Goal: Transaction & Acquisition: Purchase product/service

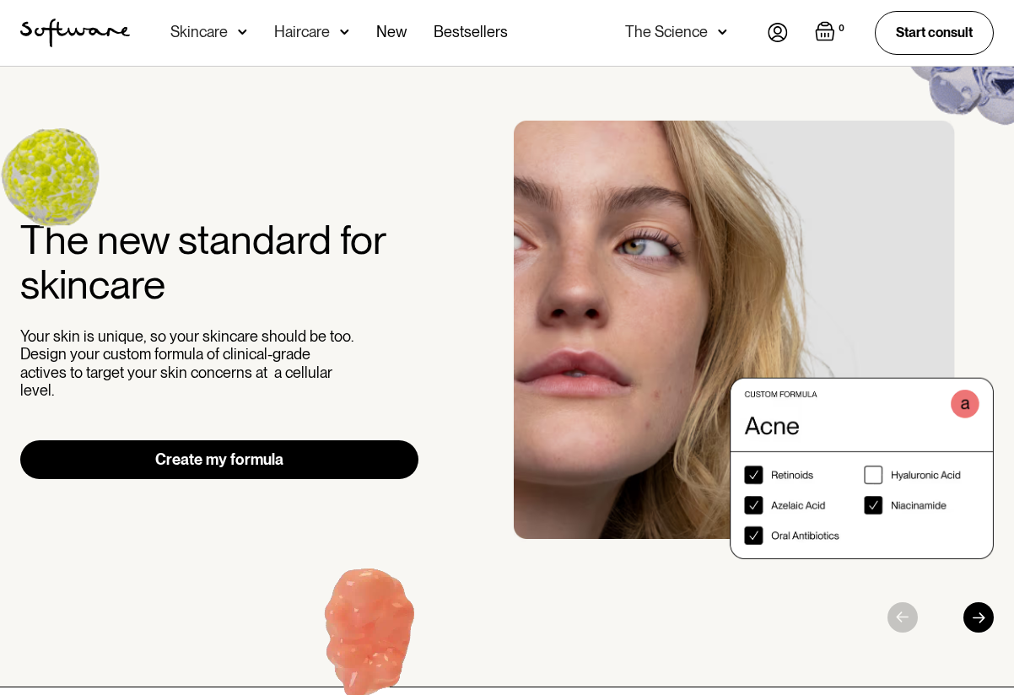
click at [202, 35] on div "Skincare" at bounding box center [198, 32] width 57 height 17
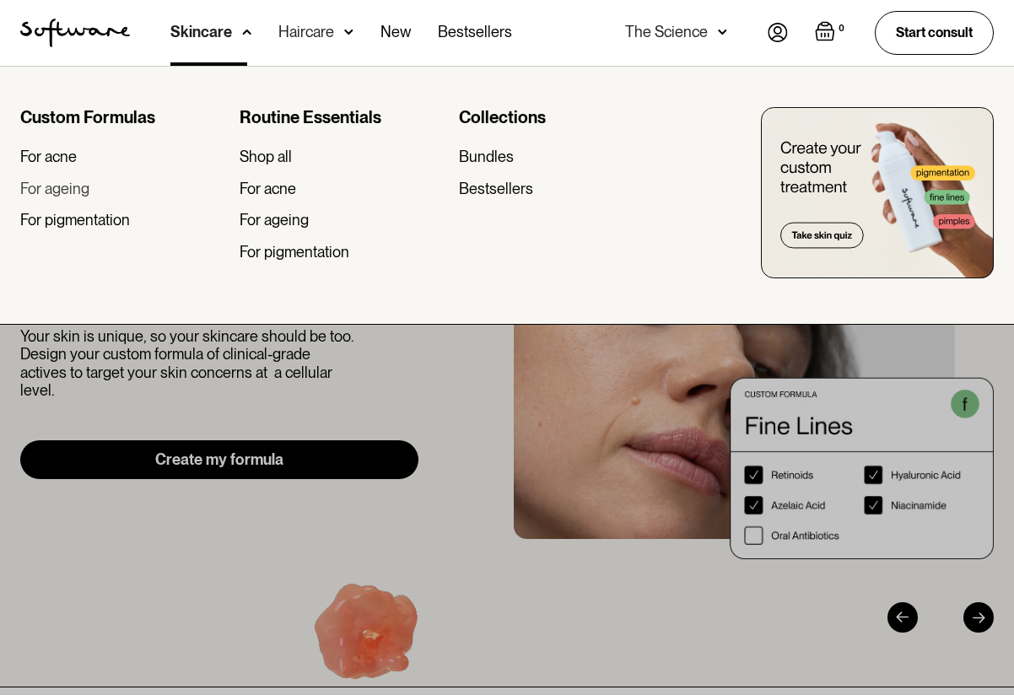
click at [61, 188] on div "For ageing" at bounding box center [54, 189] width 69 height 19
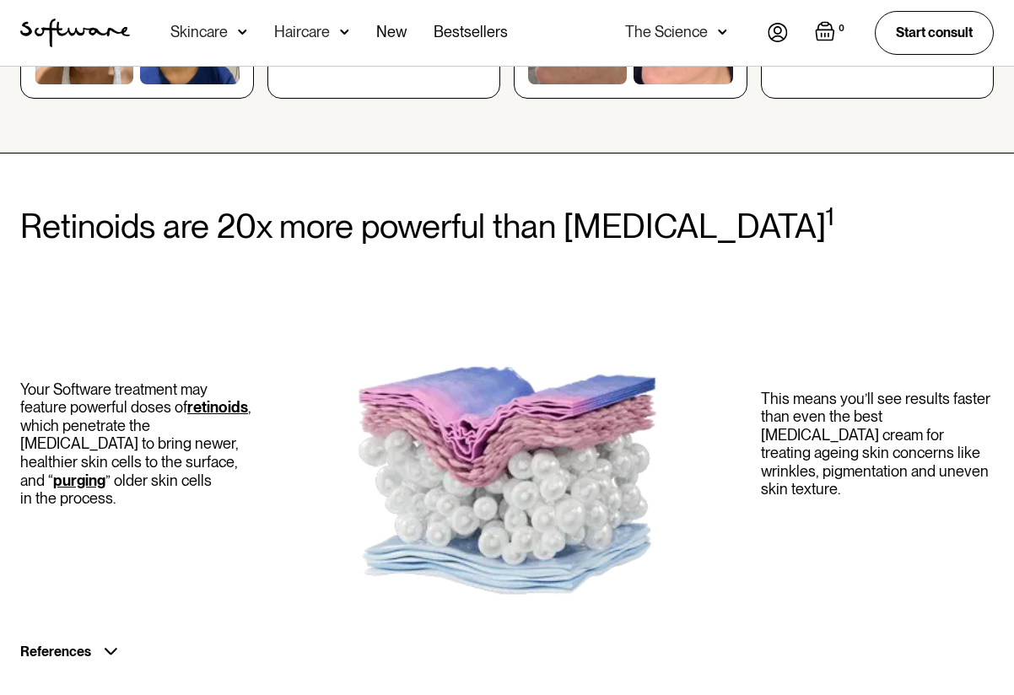
scroll to position [1001, 0]
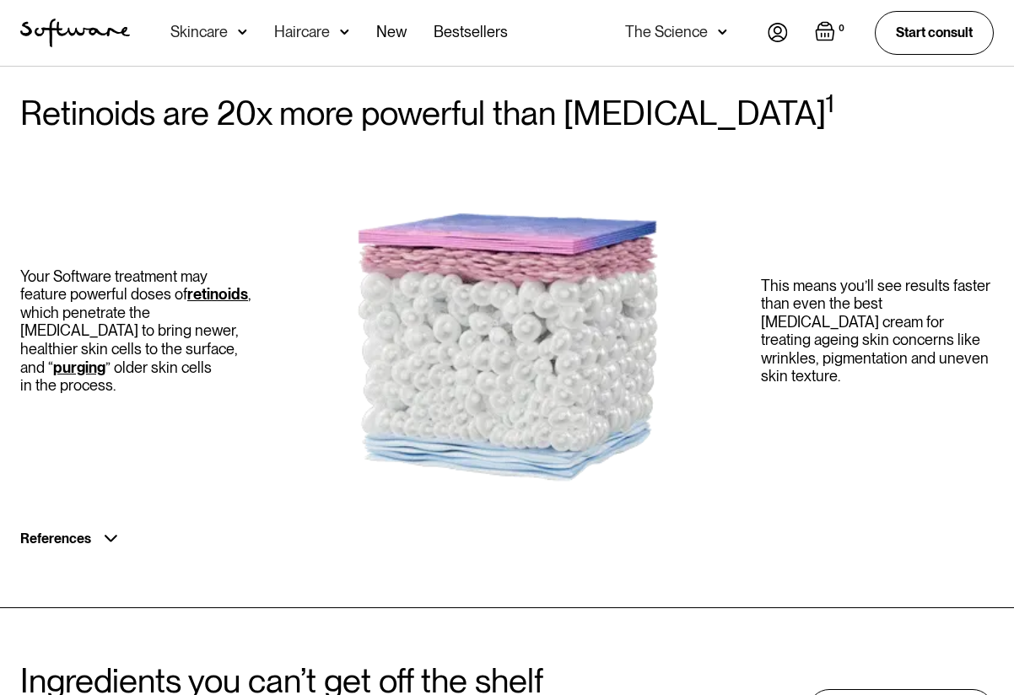
click at [213, 34] on div "Skincare" at bounding box center [198, 32] width 57 height 17
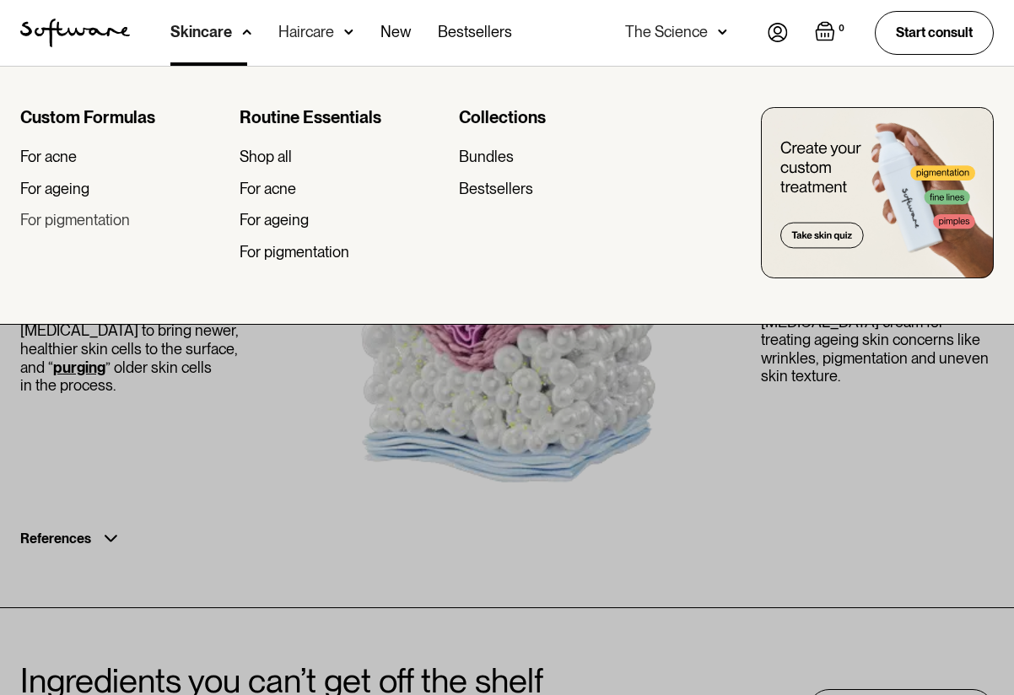
click at [57, 218] on div "For pigmentation" at bounding box center [75, 220] width 110 height 19
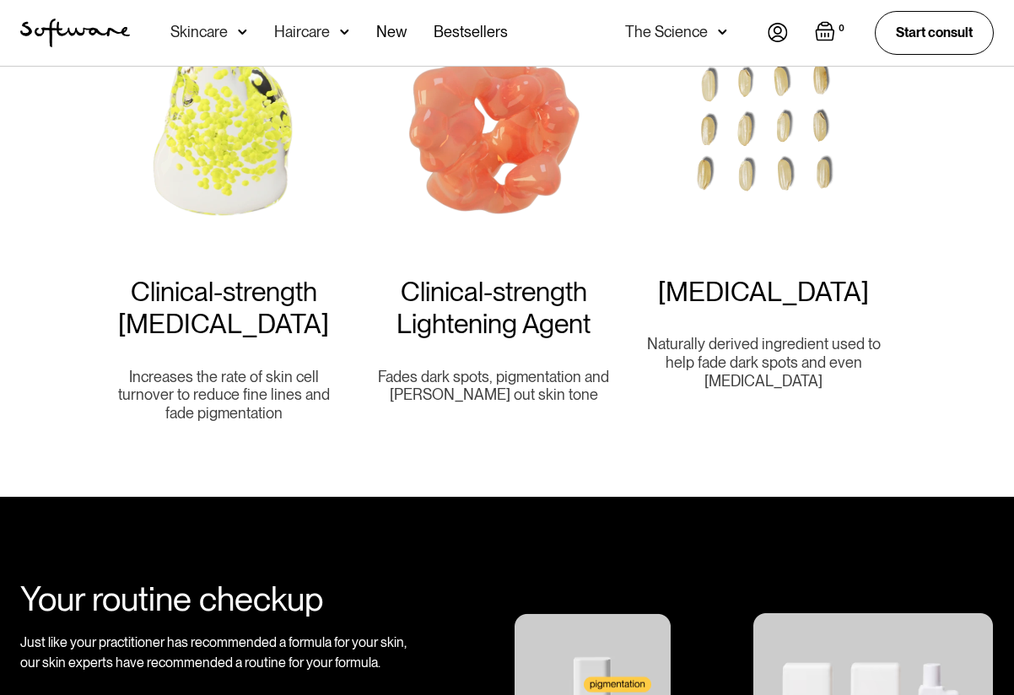
scroll to position [938, 0]
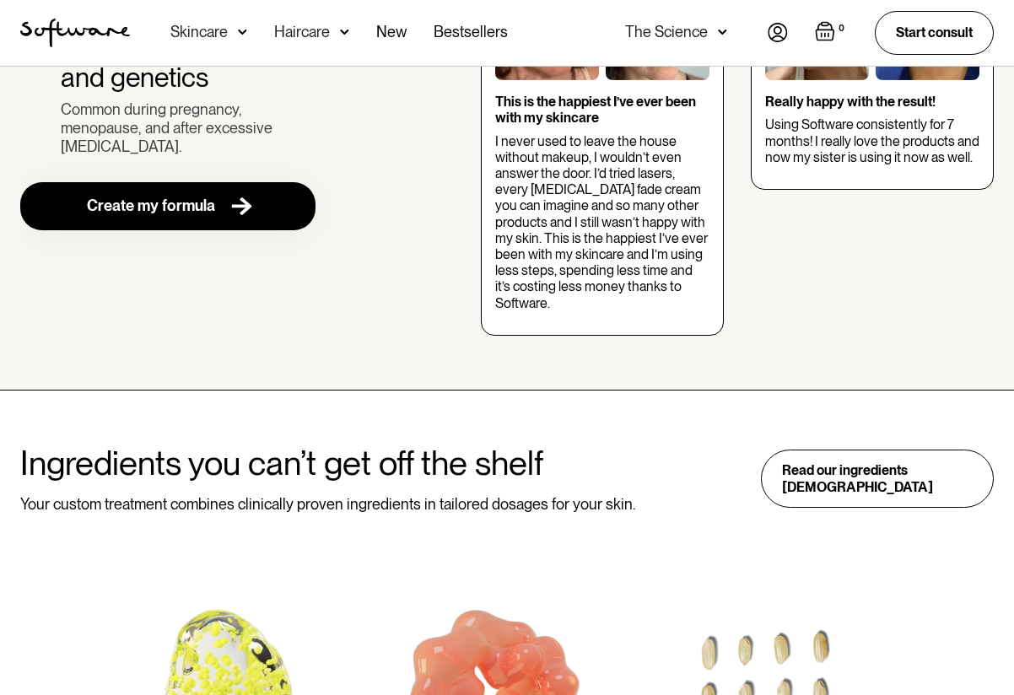
click at [209, 33] on div "Skincare" at bounding box center [198, 32] width 57 height 17
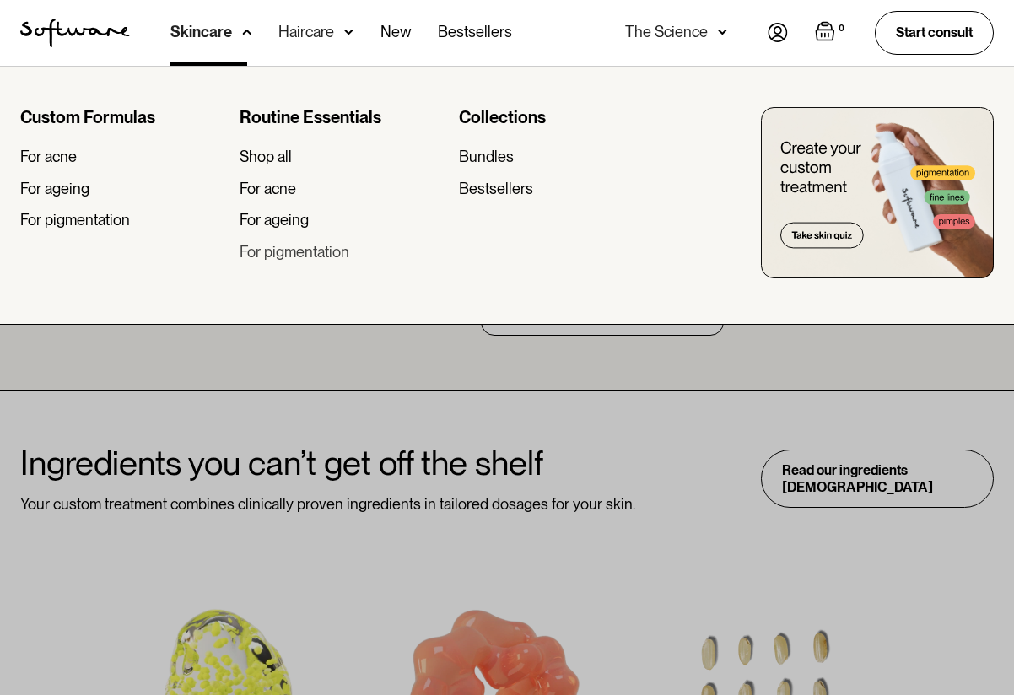
click at [278, 249] on div "For pigmentation" at bounding box center [295, 252] width 110 height 19
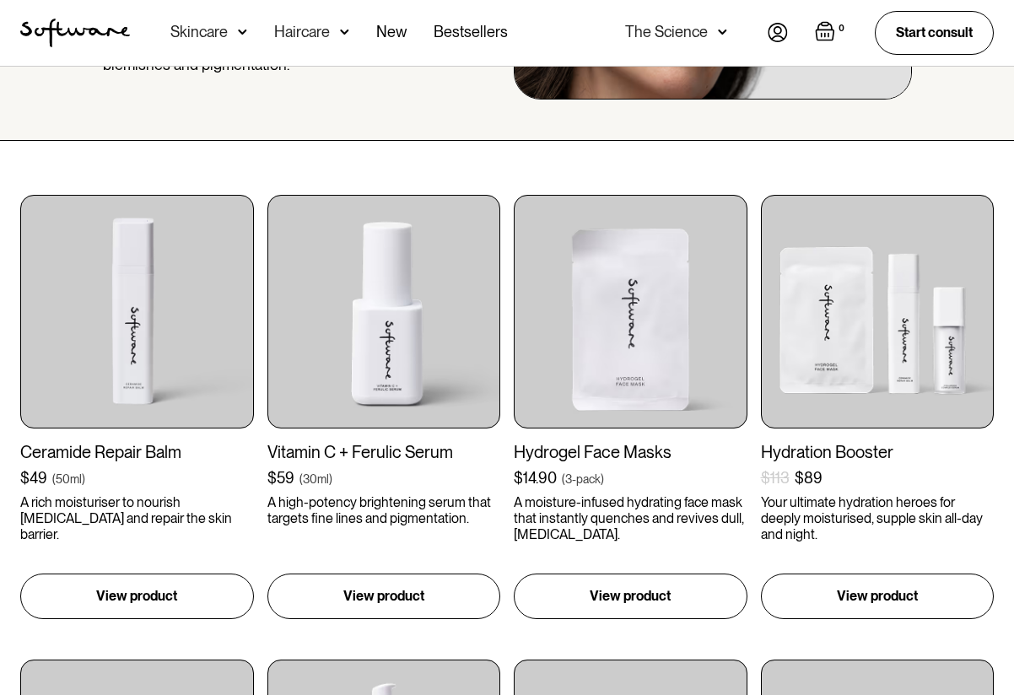
scroll to position [253, 0]
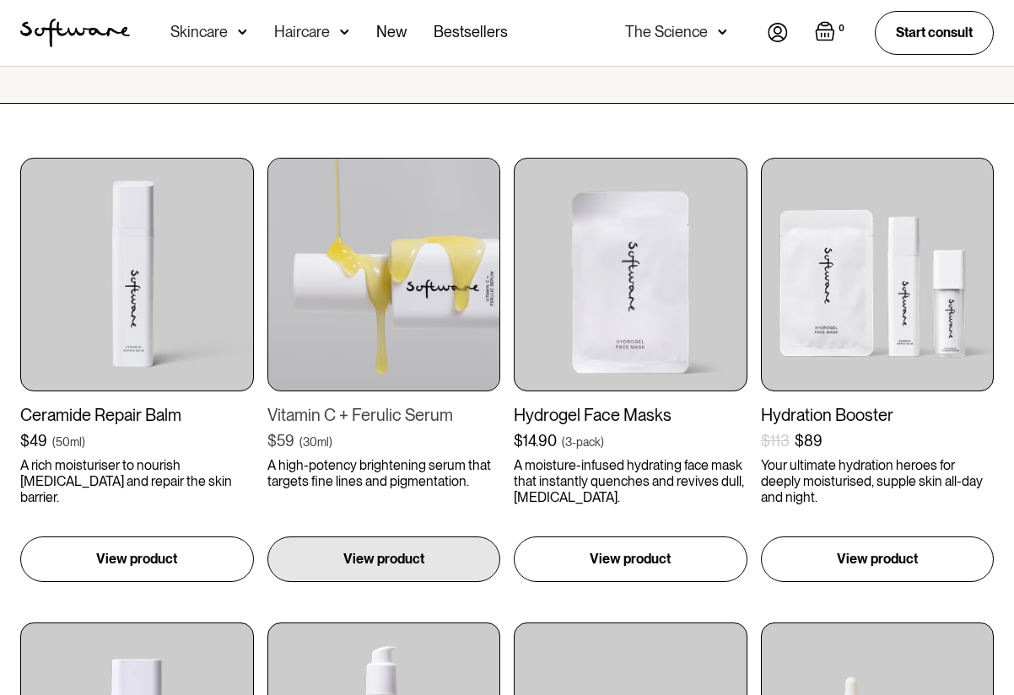
click at [375, 364] on img at bounding box center [384, 275] width 234 height 234
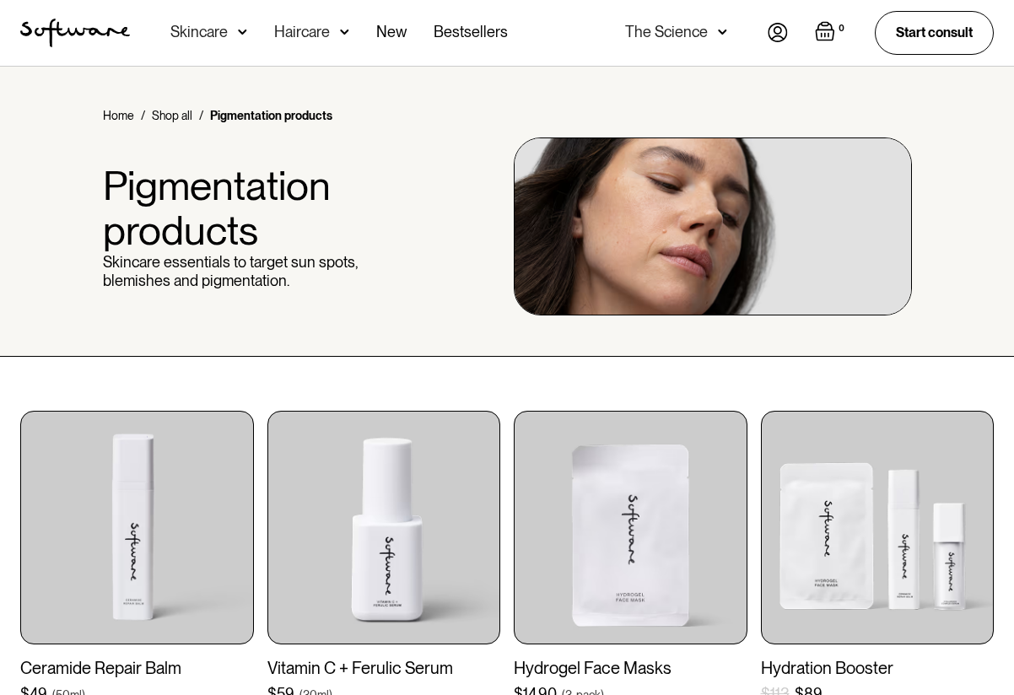
scroll to position [0, 0]
click at [830, 29] on img "Open empty cart" at bounding box center [825, 31] width 20 height 20
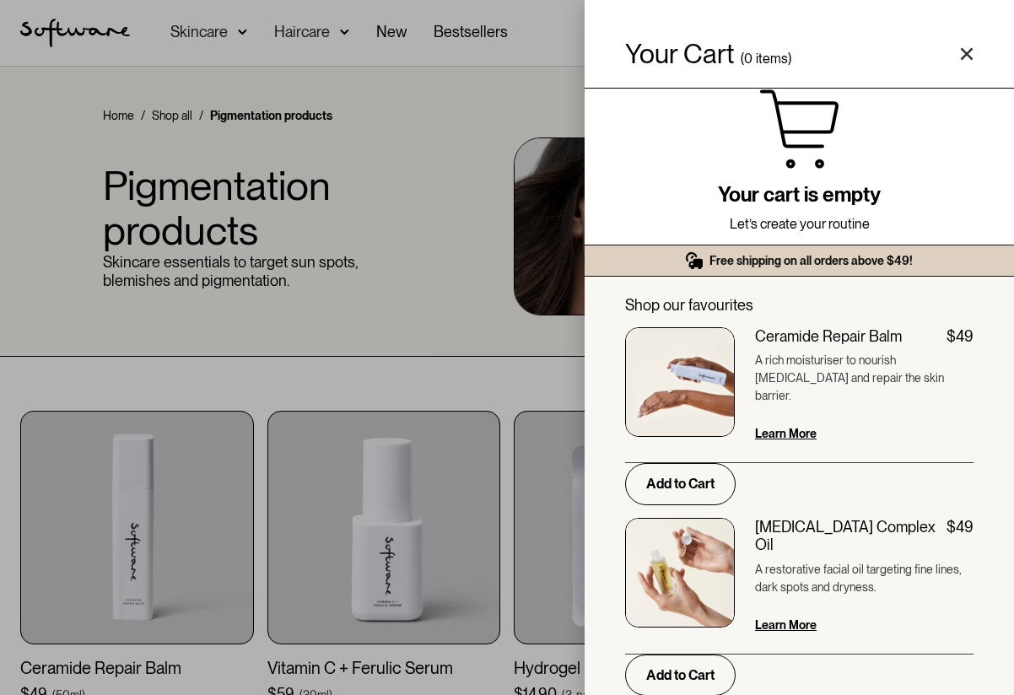
click at [357, 350] on div "Your Cart ( 0 items) Free shipping on all orders above $49! You might also be i…" at bounding box center [507, 347] width 1014 height 695
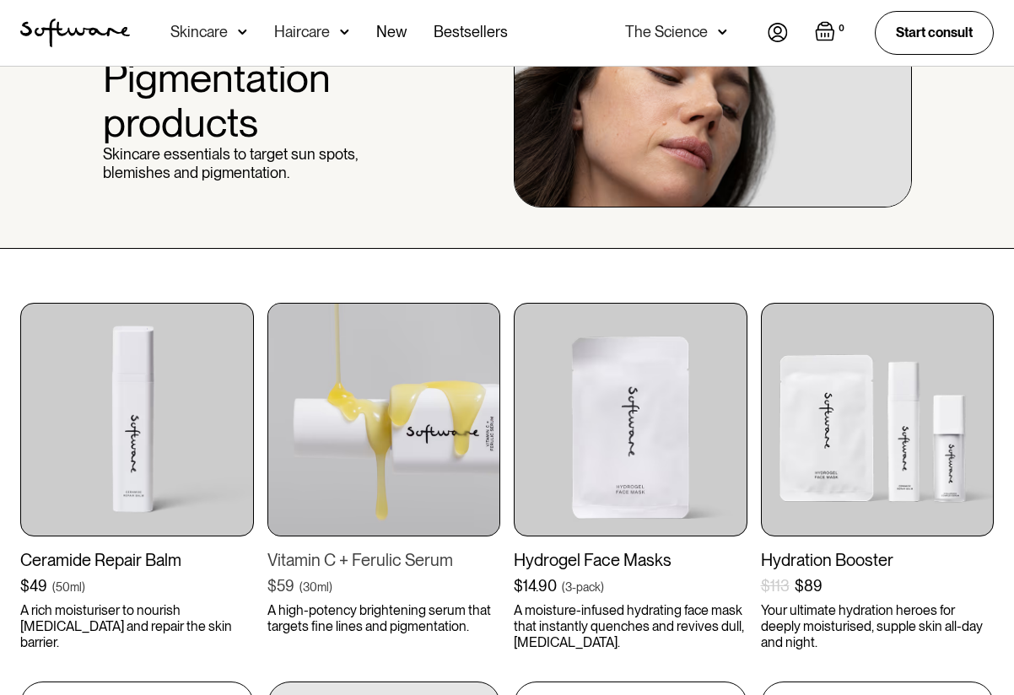
scroll to position [144, 0]
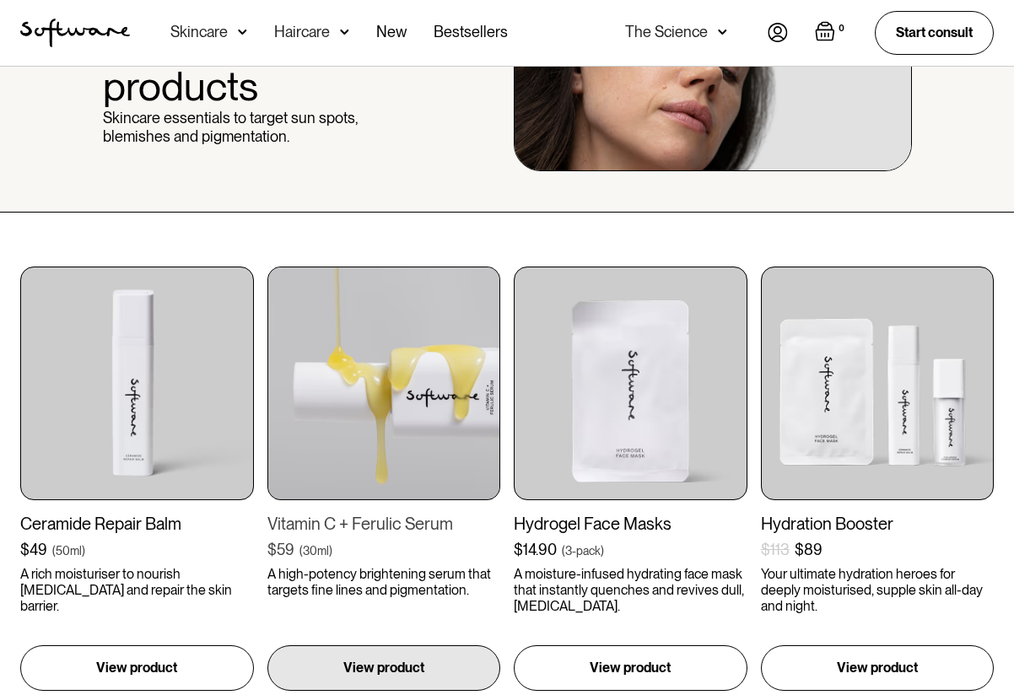
click at [397, 422] on img at bounding box center [384, 384] width 234 height 234
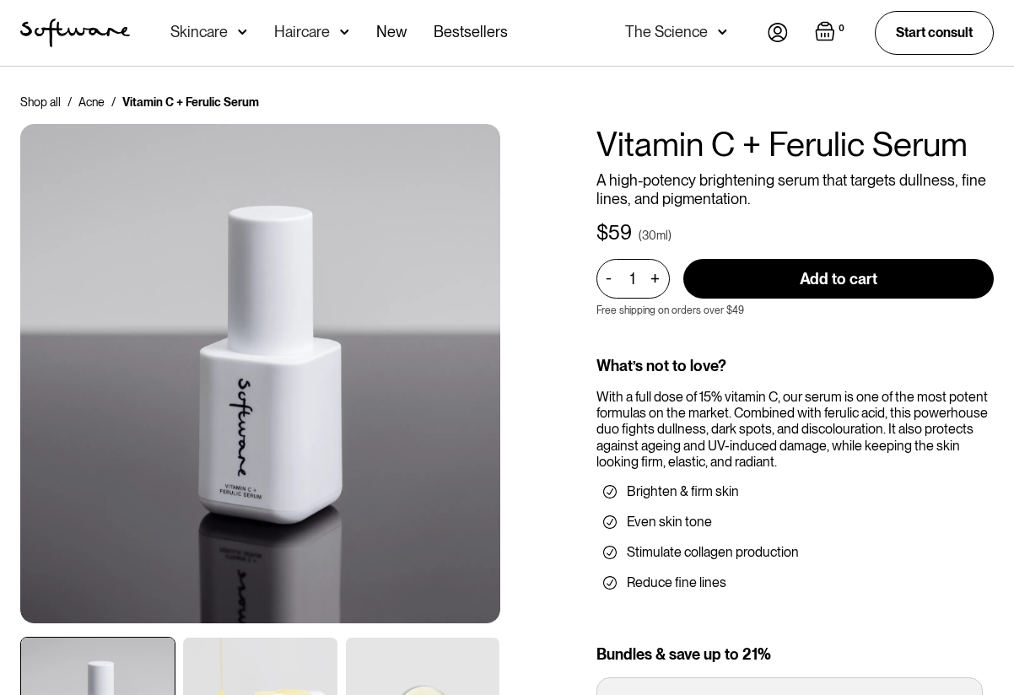
click at [870, 283] on input "Add to cart" at bounding box center [838, 279] width 311 height 40
type input "Add to cart"
click at [862, 291] on input "Add to cart" at bounding box center [838, 279] width 311 height 40
type input "Add to cart"
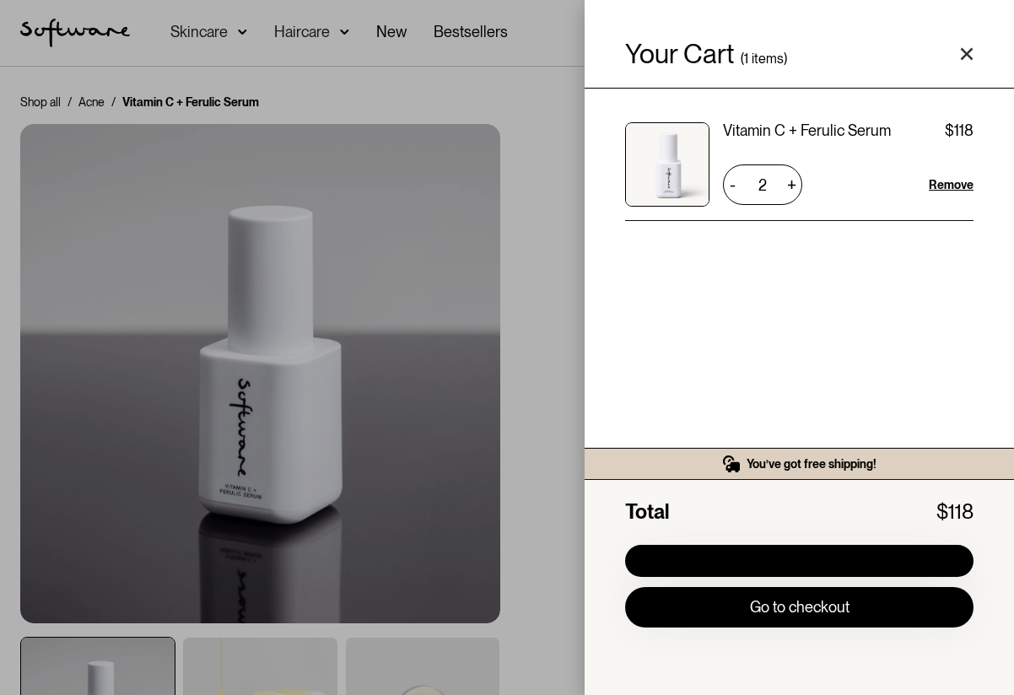
click at [735, 189] on div "-" at bounding box center [732, 184] width 19 height 27
type input "1"
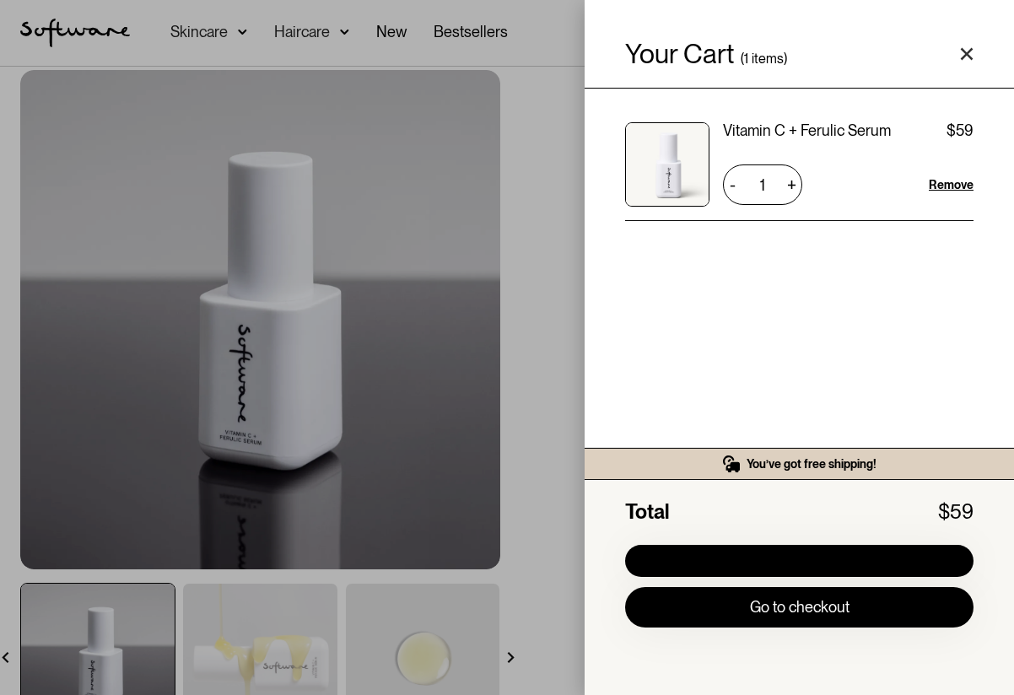
scroll to position [61, 0]
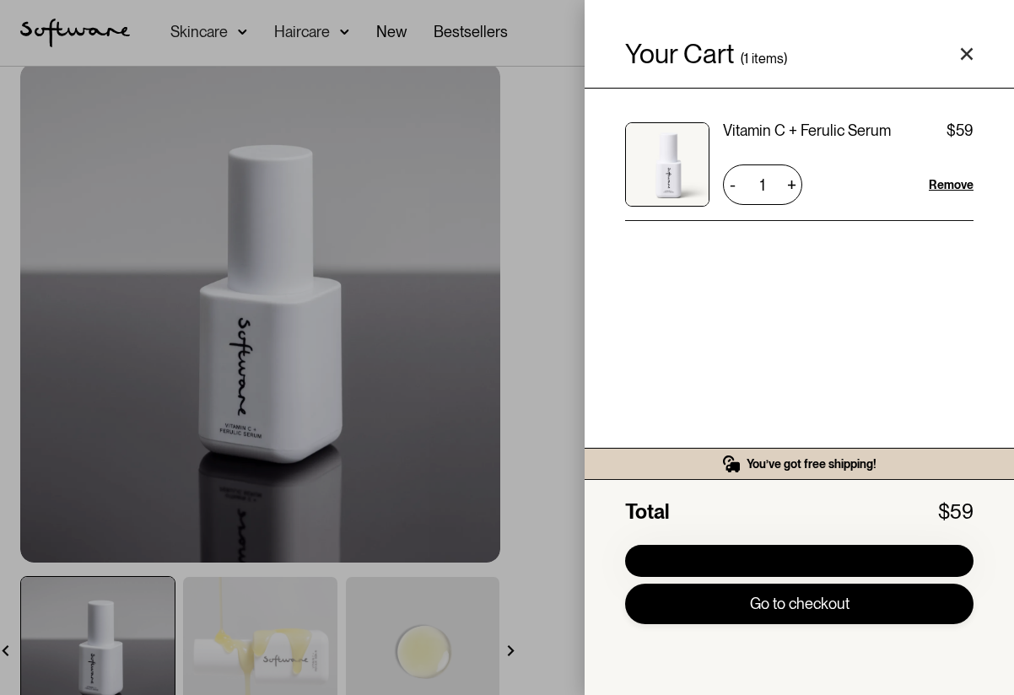
click at [812, 605] on link "Go to checkout" at bounding box center [799, 604] width 348 height 40
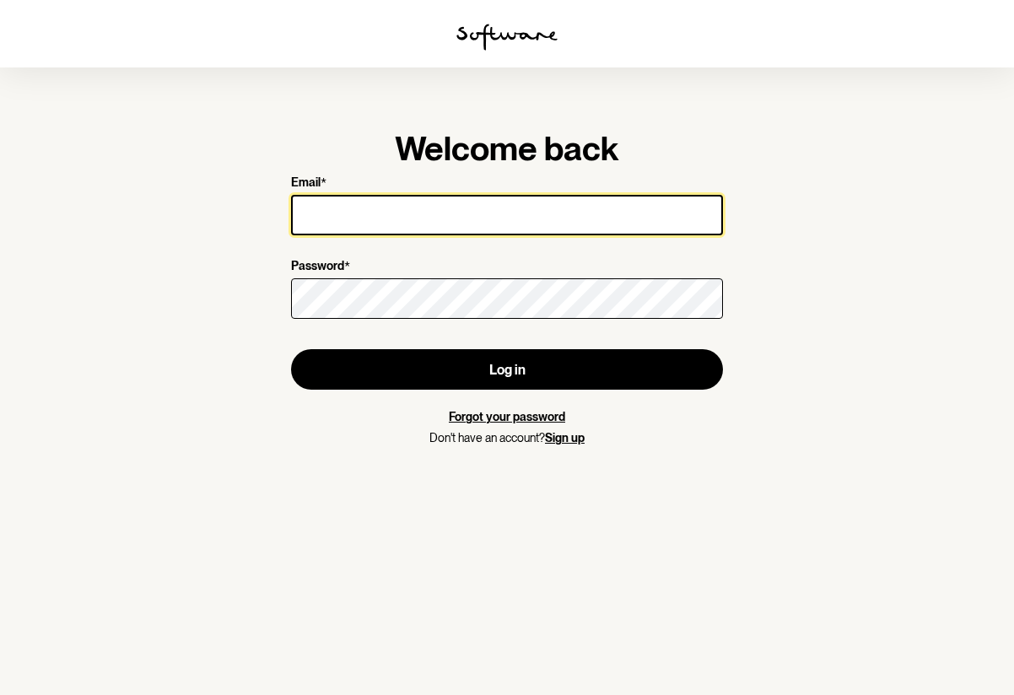
type input "anne@thesocialsociety.com.au"
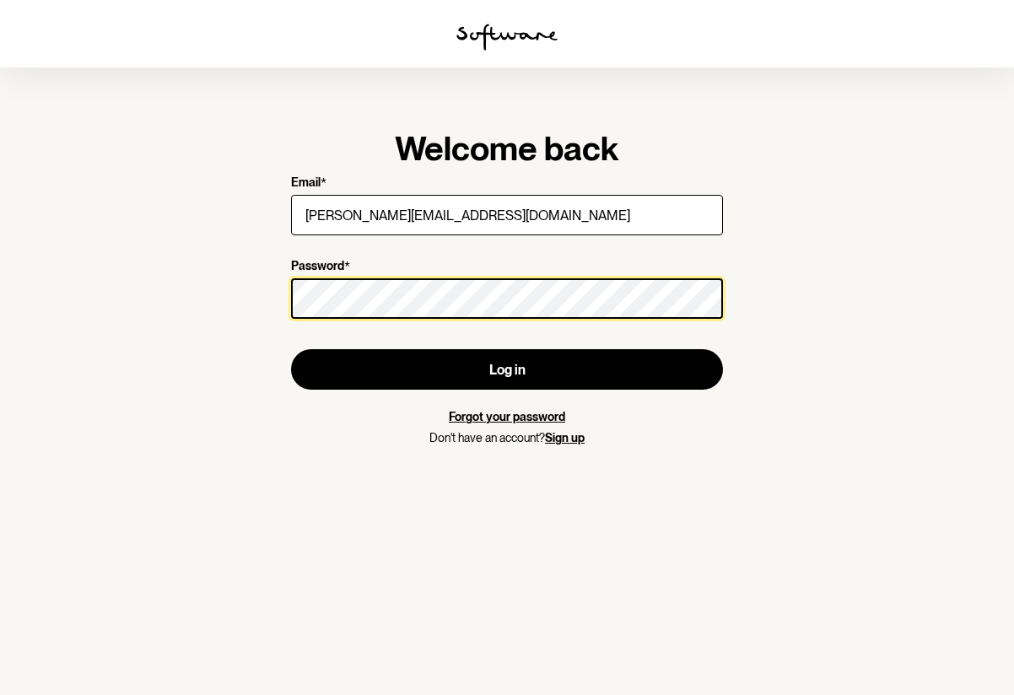
click at [507, 370] on button "Log in" at bounding box center [507, 369] width 432 height 40
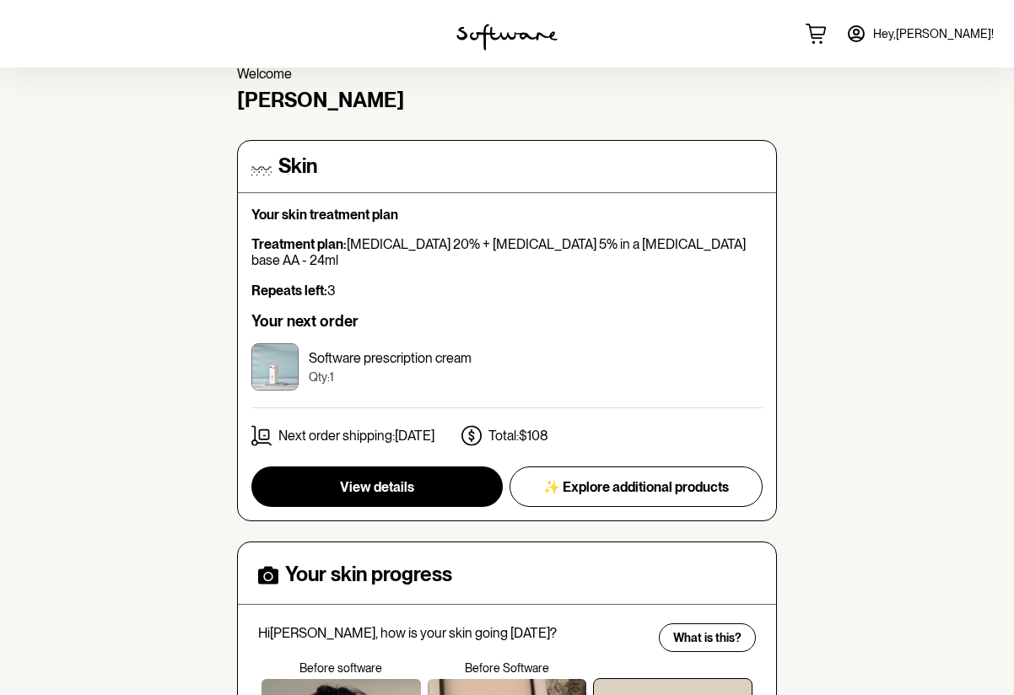
scroll to position [80, 0]
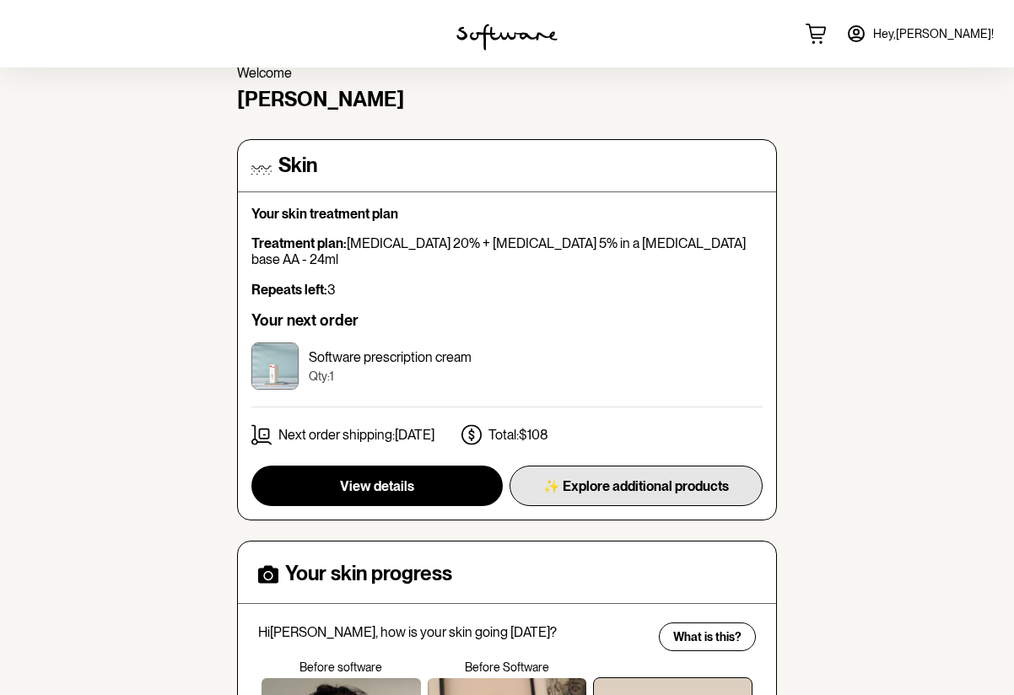
click at [689, 478] on span "✨ Explore additional products" at bounding box center [636, 486] width 186 height 16
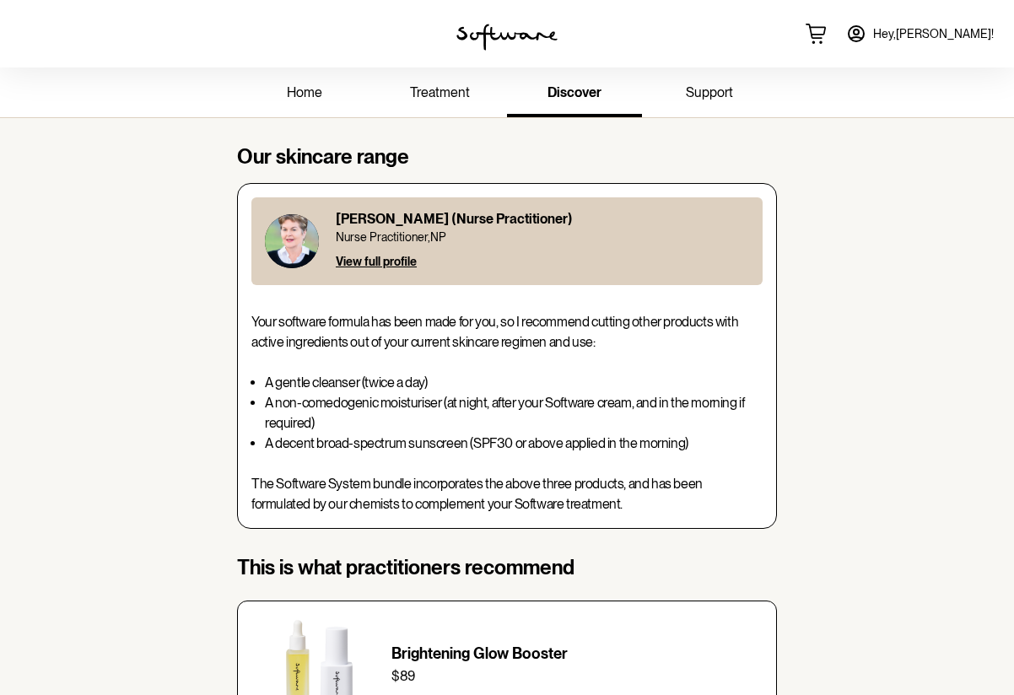
click at [701, 90] on span "support" at bounding box center [709, 92] width 47 height 16
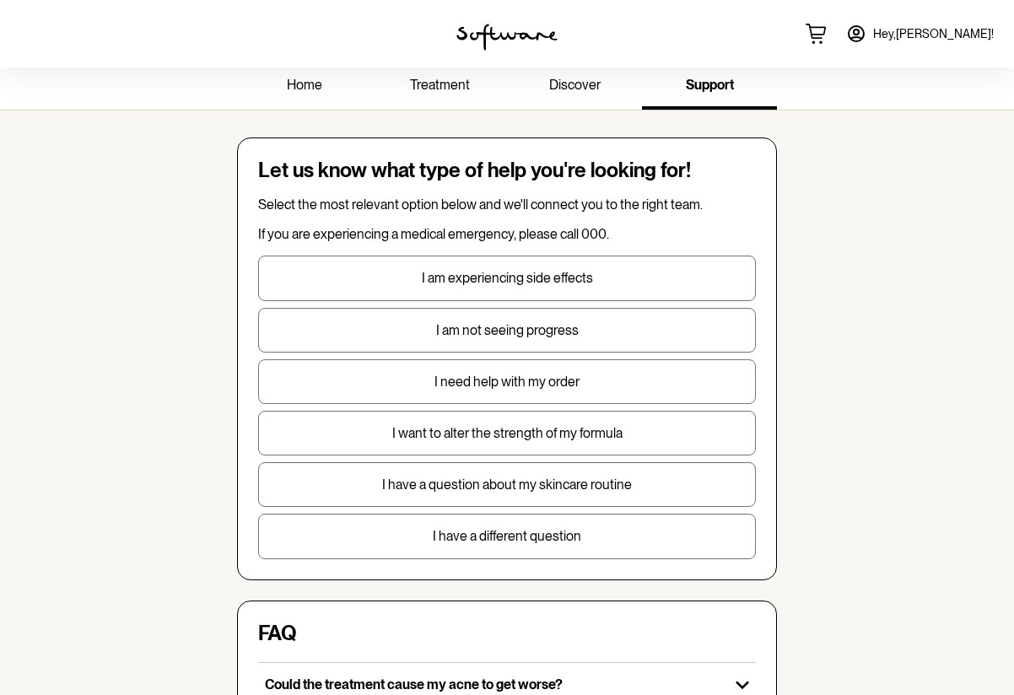
scroll to position [11, 0]
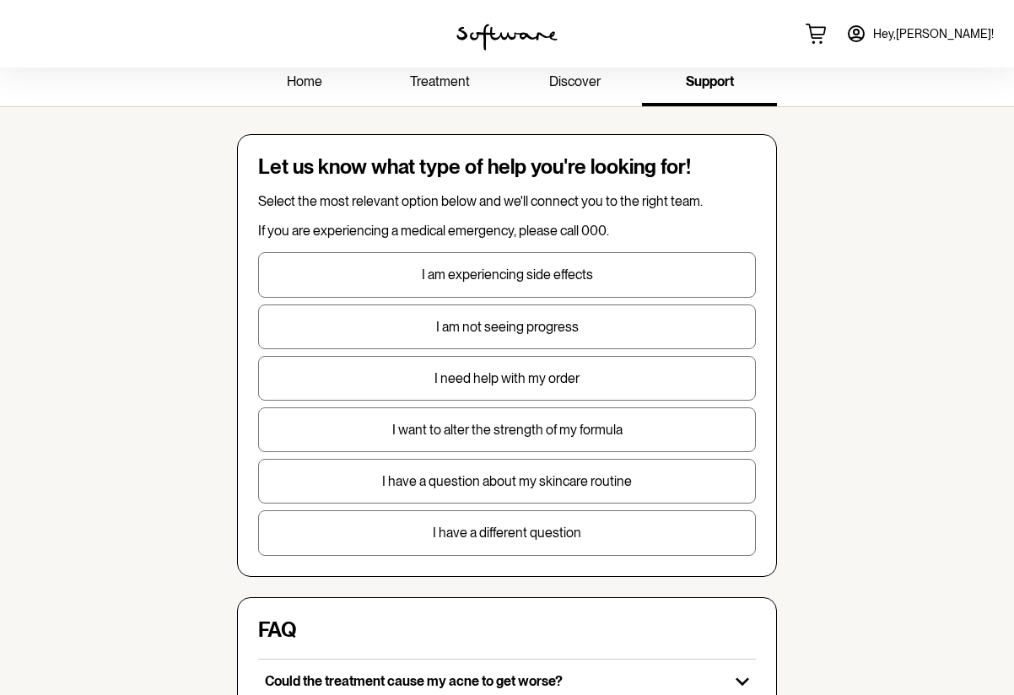
click at [299, 86] on span "home" at bounding box center [304, 81] width 35 height 16
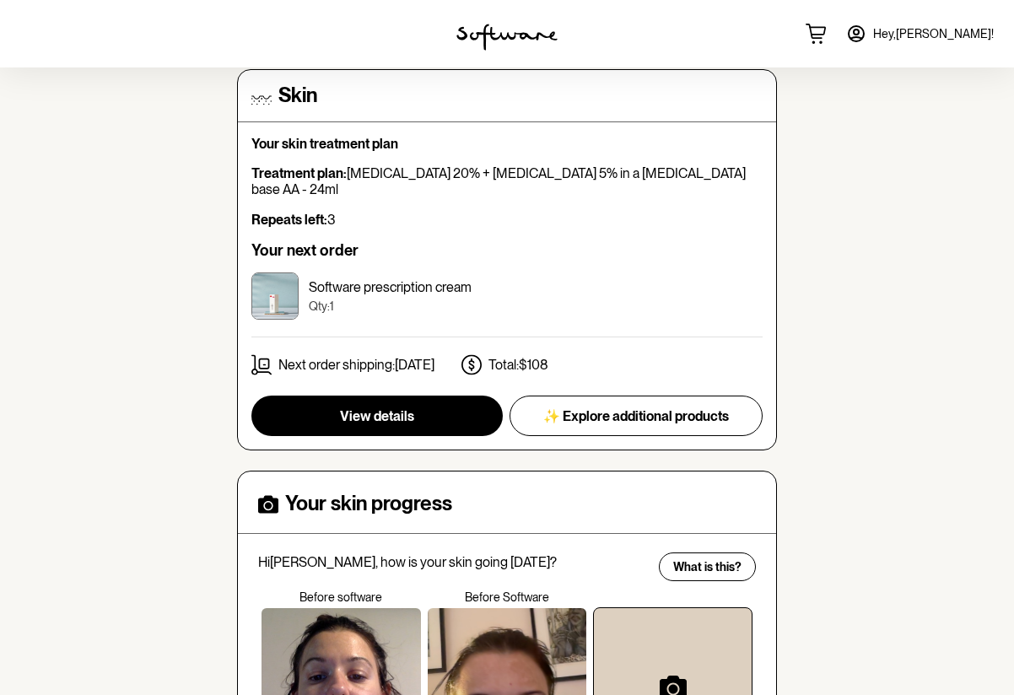
scroll to position [151, 0]
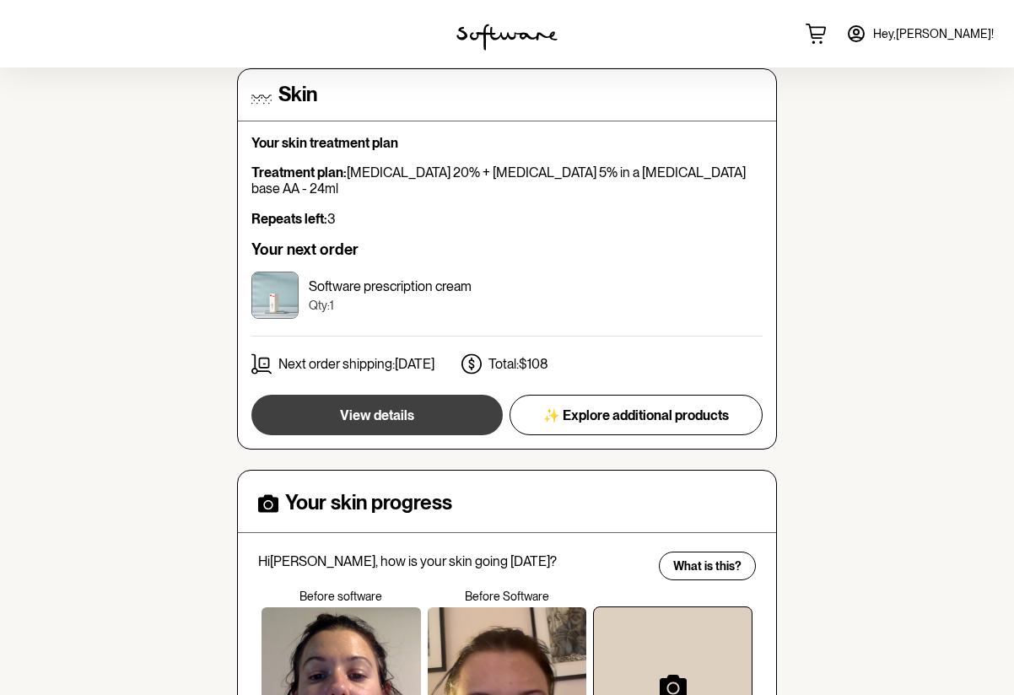
click at [450, 398] on button "View details" at bounding box center [376, 415] width 251 height 40
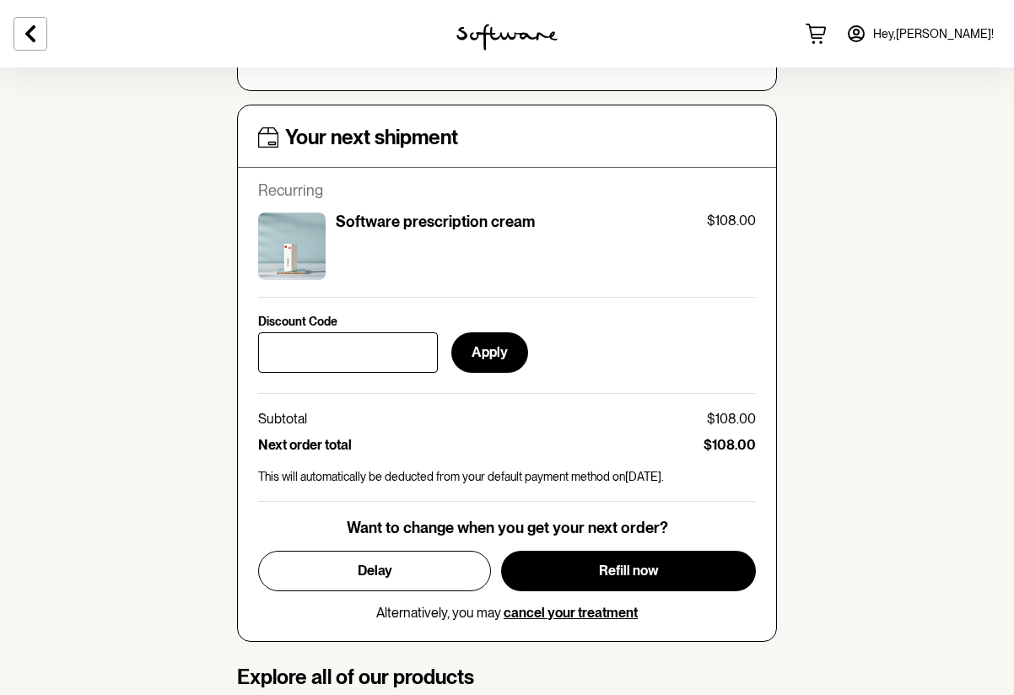
scroll to position [592, 0]
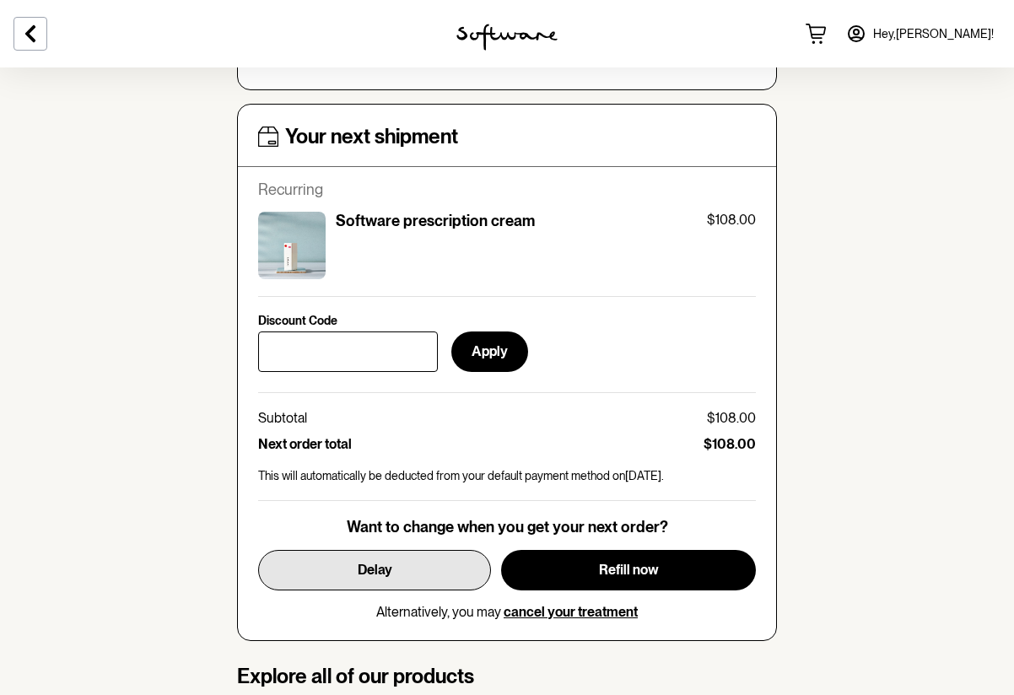
click at [422, 567] on button "Delay" at bounding box center [374, 570] width 233 height 40
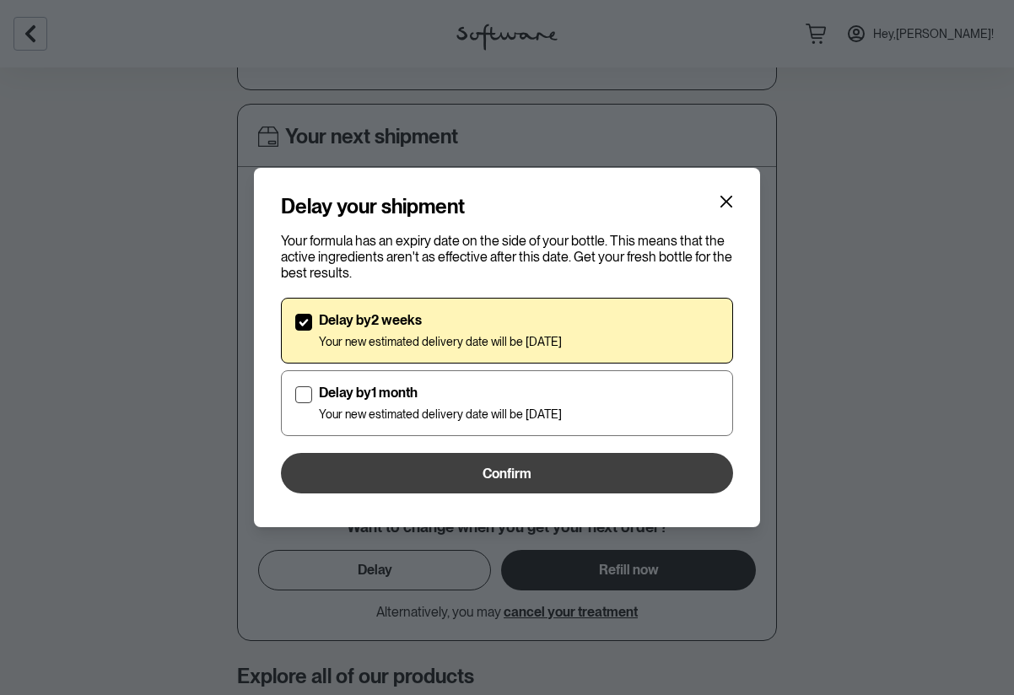
click at [504, 469] on span "Confirm" at bounding box center [507, 474] width 49 height 16
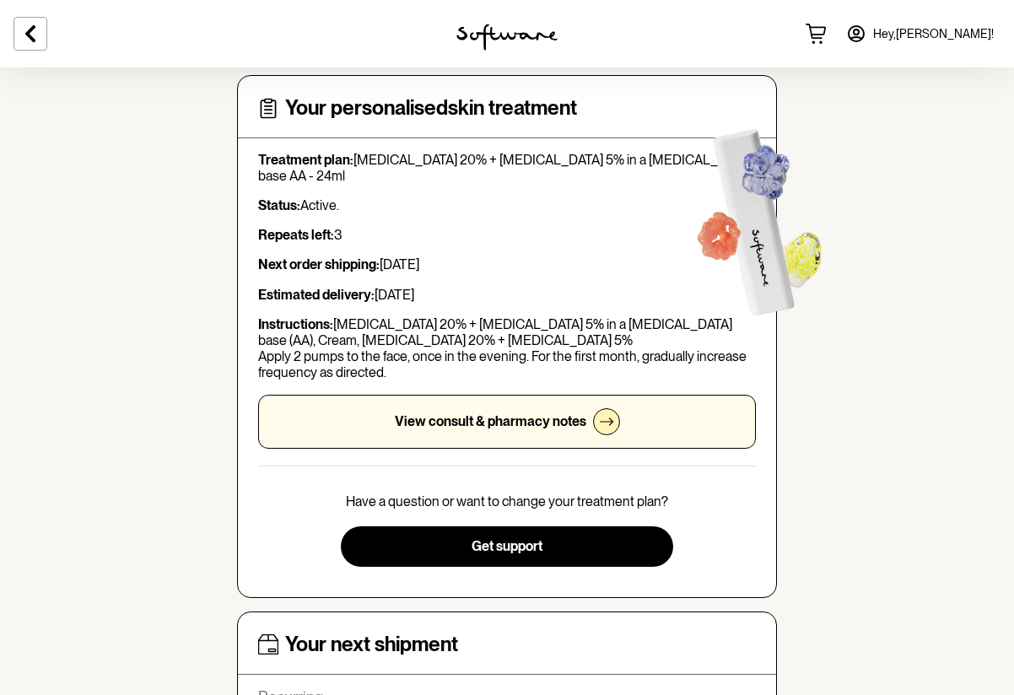
scroll to position [204, 0]
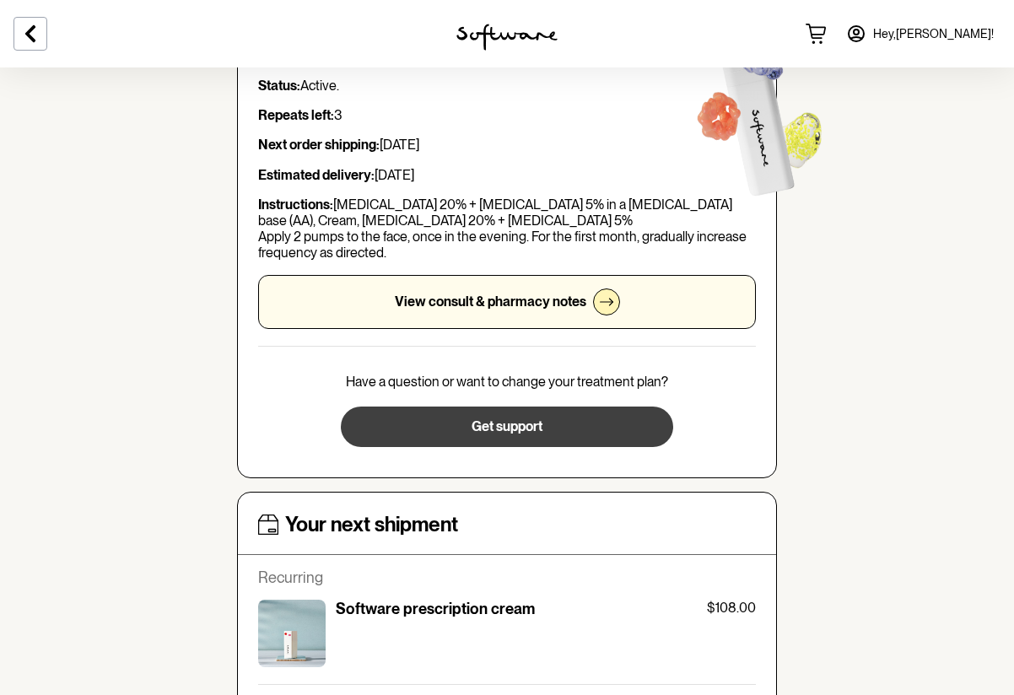
click at [492, 429] on span "Get support" at bounding box center [507, 426] width 71 height 16
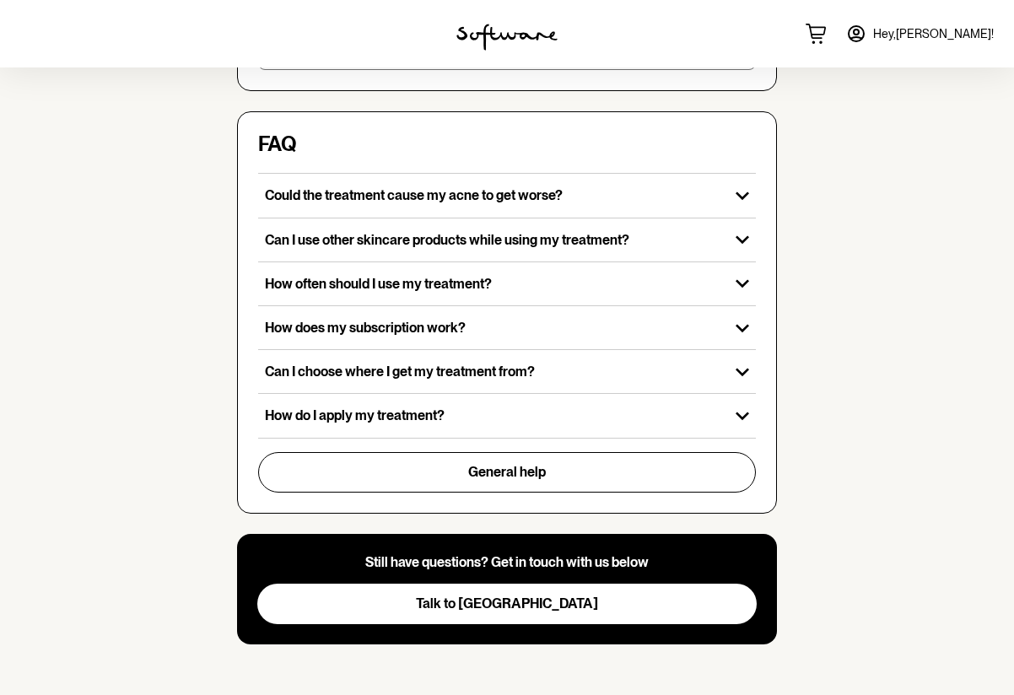
scroll to position [496, 0]
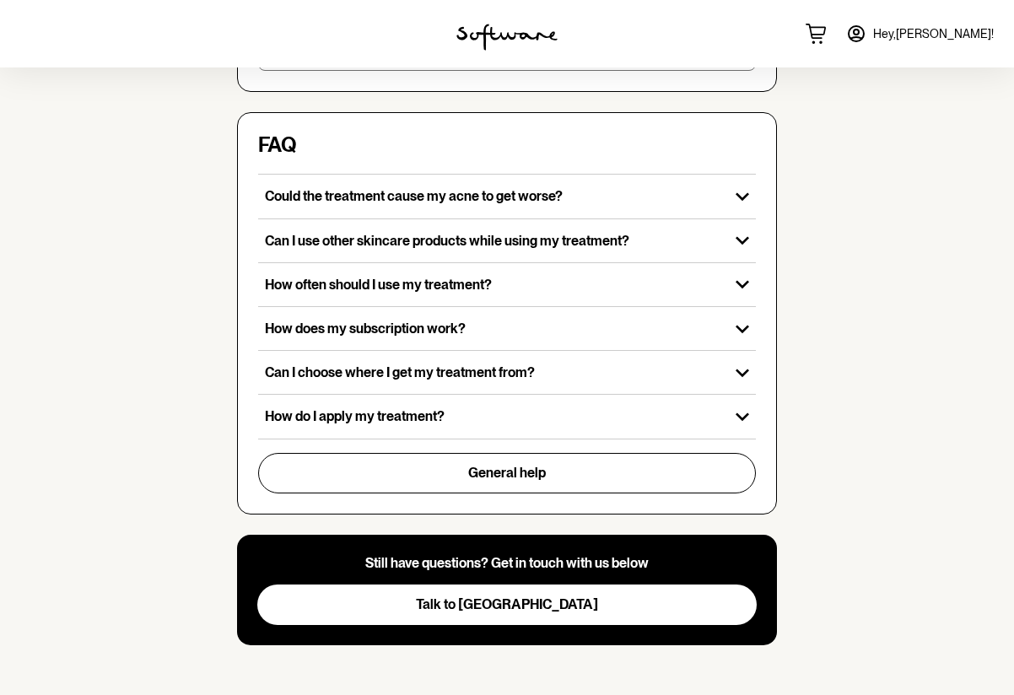
click at [510, 607] on span "Talk to us" at bounding box center [507, 604] width 182 height 16
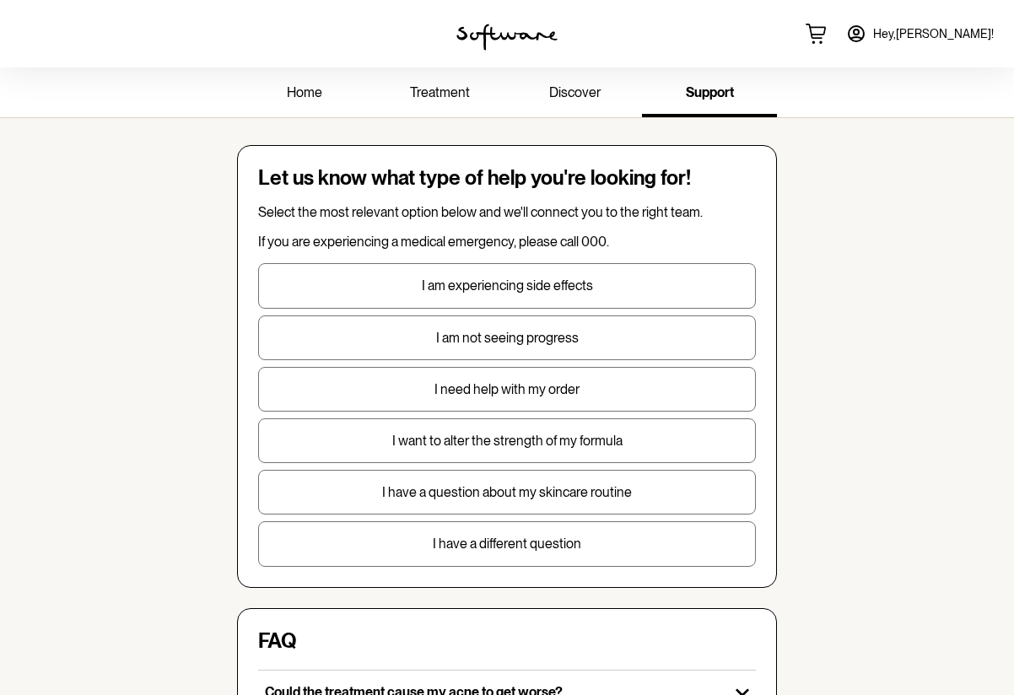
scroll to position [0, 0]
click at [303, 93] on span "home" at bounding box center [304, 92] width 35 height 16
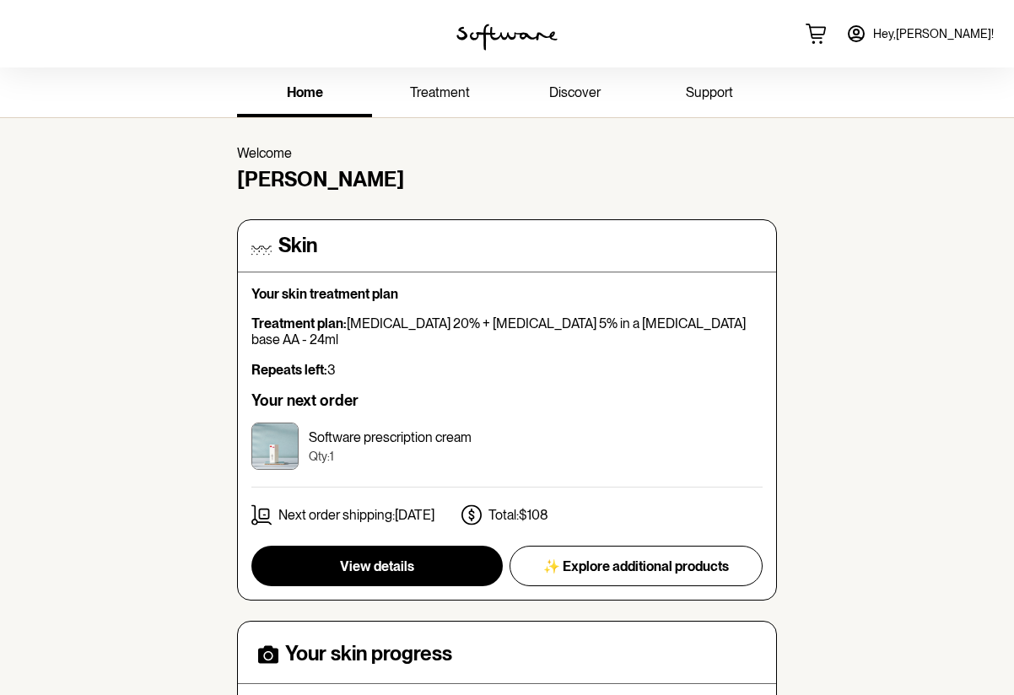
click at [440, 92] on span "treatment" at bounding box center [440, 92] width 60 height 16
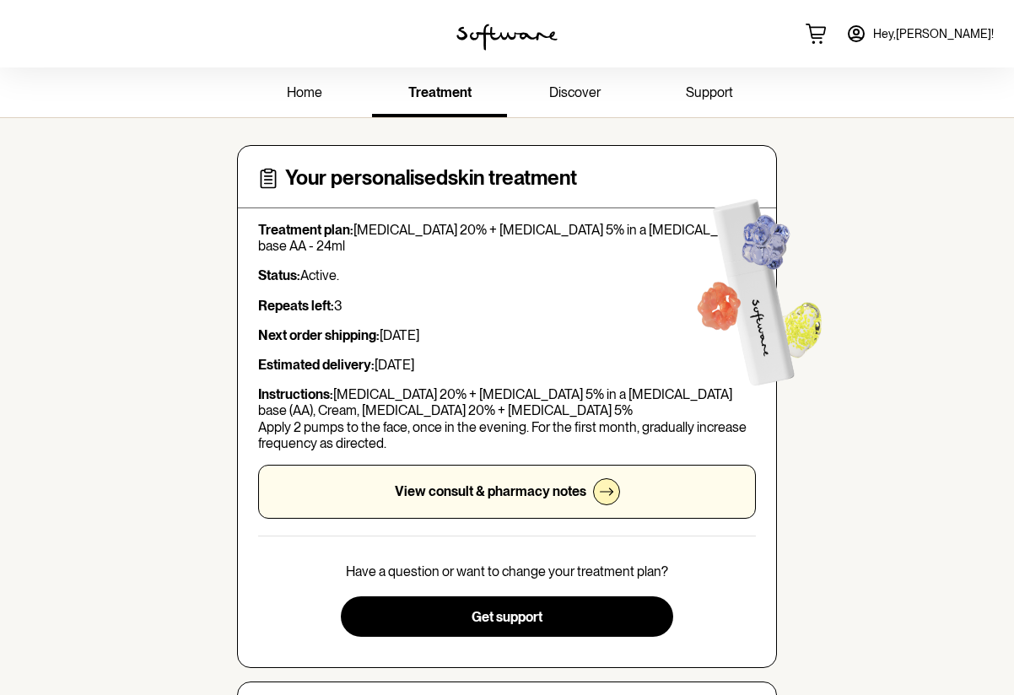
click at [575, 98] on span "discover" at bounding box center [574, 92] width 51 height 16
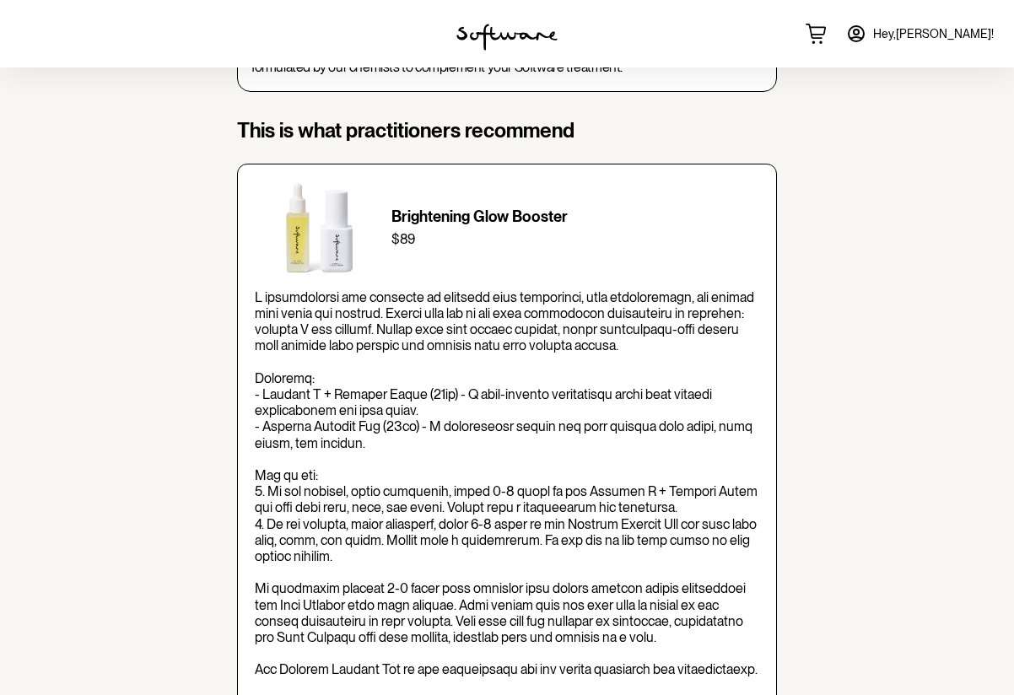
scroll to position [446, 0]
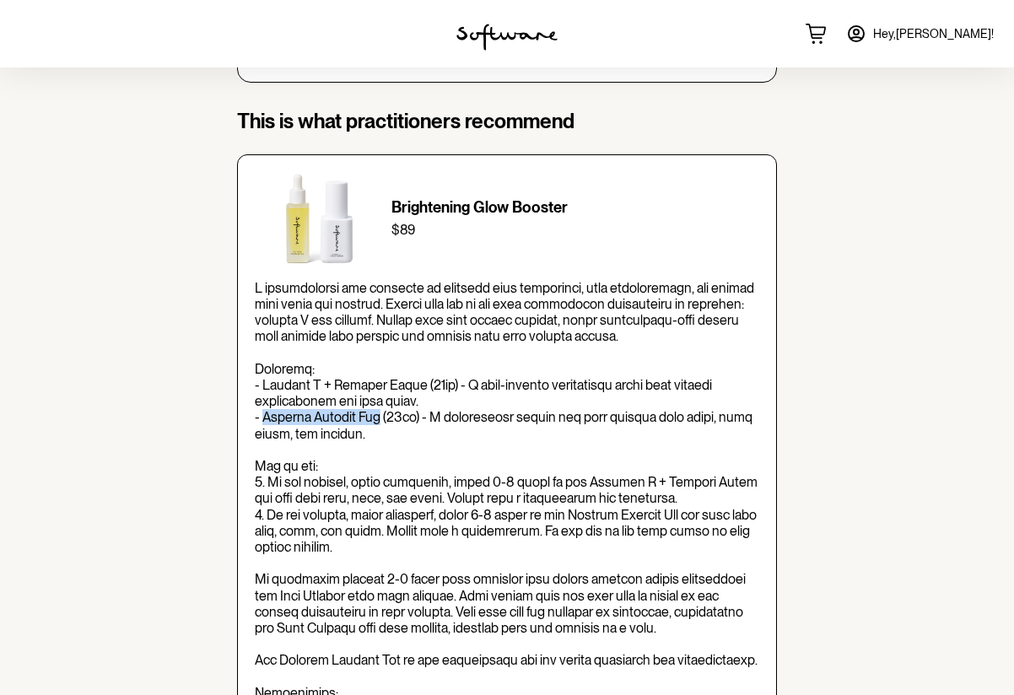
drag, startPoint x: 264, startPoint y: 413, endPoint x: 376, endPoint y: 414, distance: 112.2
click at [376, 414] on p at bounding box center [507, 596] width 504 height 632
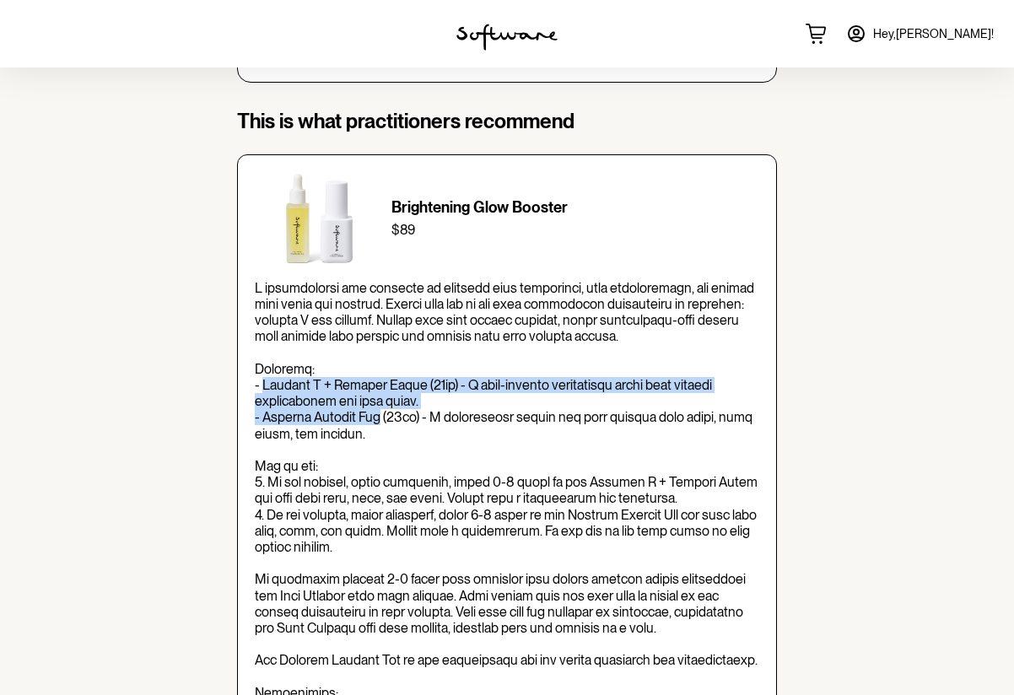
drag, startPoint x: 263, startPoint y: 377, endPoint x: 375, endPoint y: 411, distance: 117.2
click at [375, 411] on p at bounding box center [507, 596] width 504 height 632
copy p "Vitamin C + Ferulic Serum (30ml) - A high-potency brightening serum that target…"
